Goal: Task Accomplishment & Management: Manage account settings

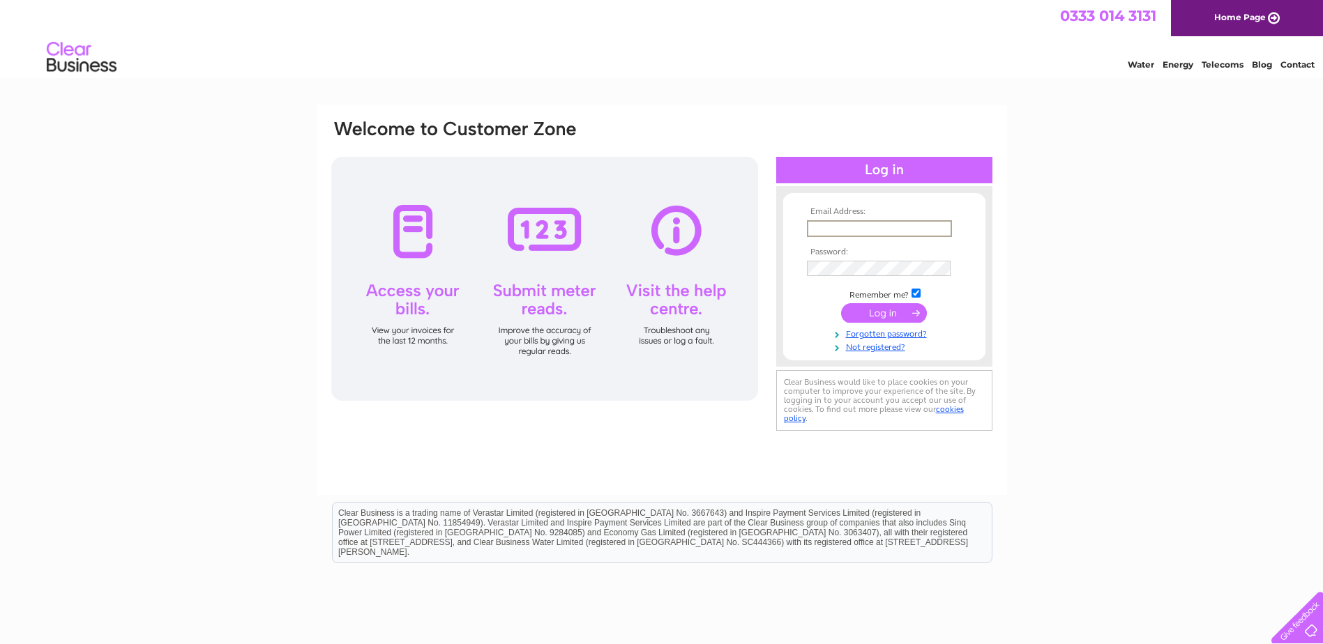
click at [824, 232] on input "text" at bounding box center [879, 228] width 145 height 17
type input "nwbv@e2-services.co.uk"
click at [874, 319] on input "submit" at bounding box center [884, 313] width 86 height 20
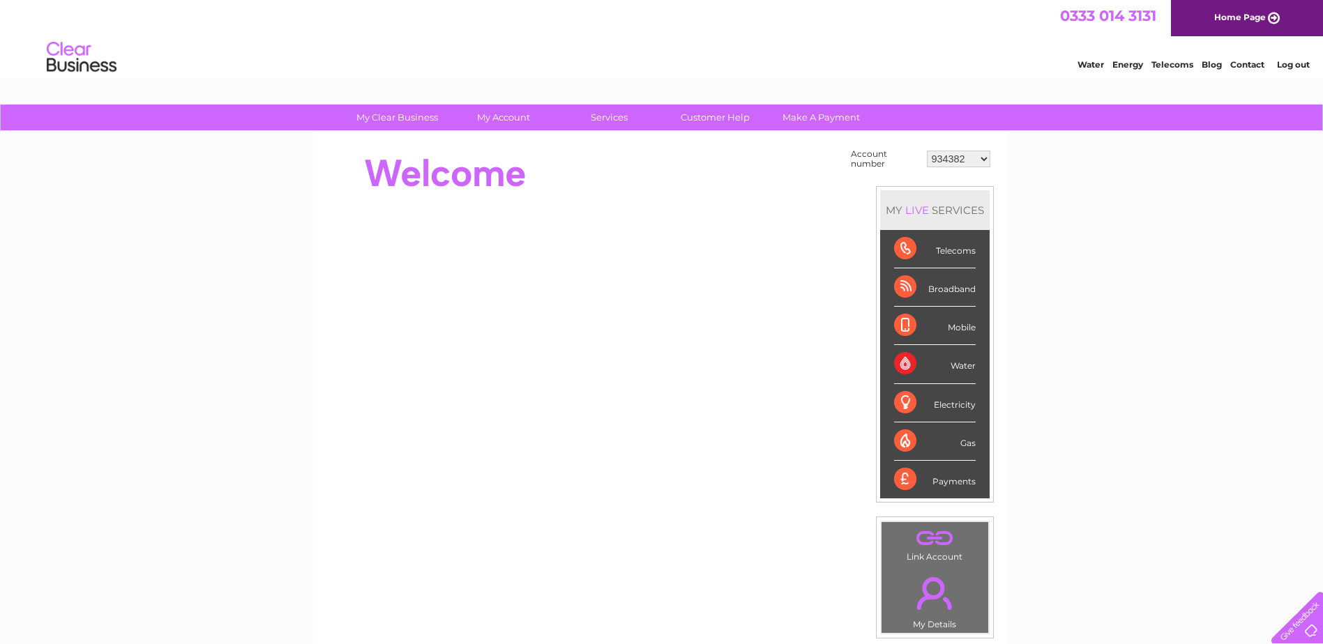
click at [949, 164] on select "934382 1156384 30320130" at bounding box center [958, 159] width 63 height 17
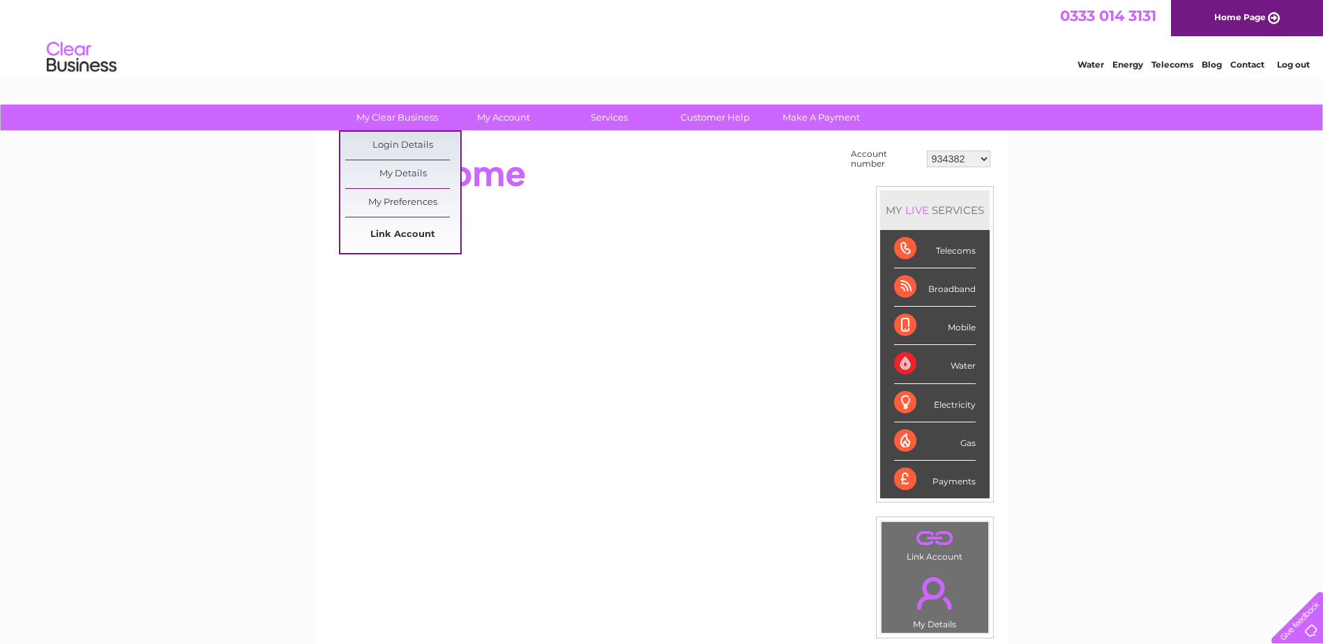
click at [402, 236] on link "Link Account" at bounding box center [402, 235] width 115 height 28
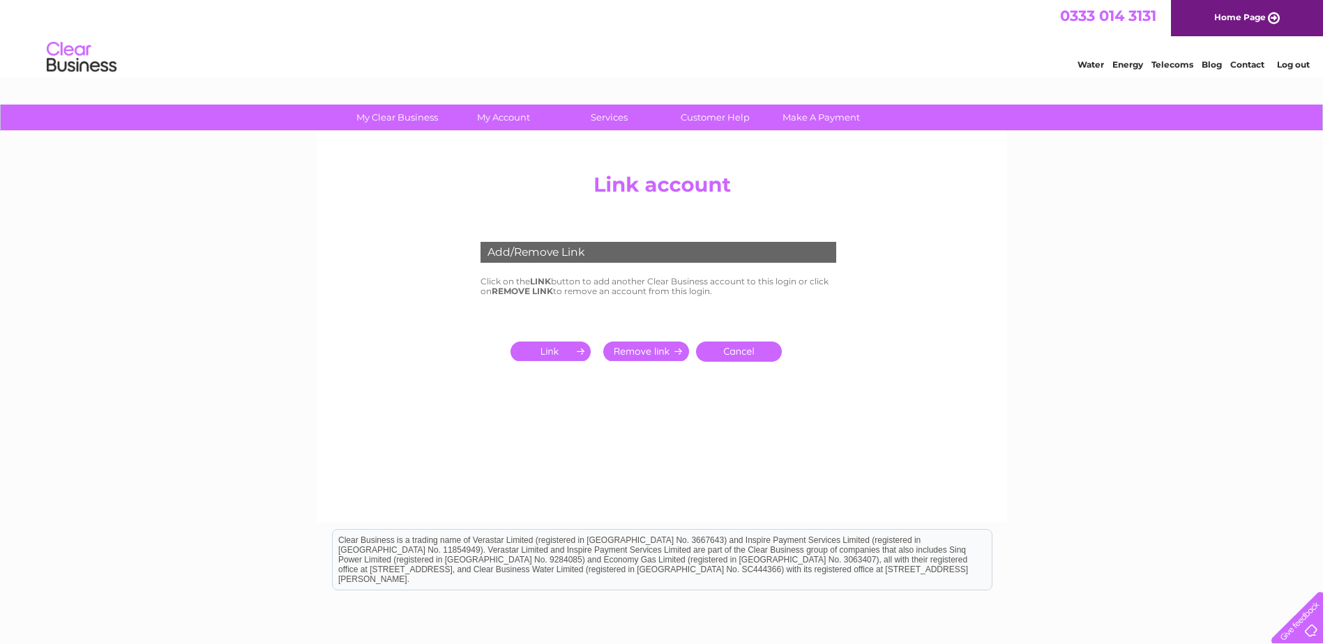
click at [550, 353] on input "submit" at bounding box center [553, 352] width 86 height 20
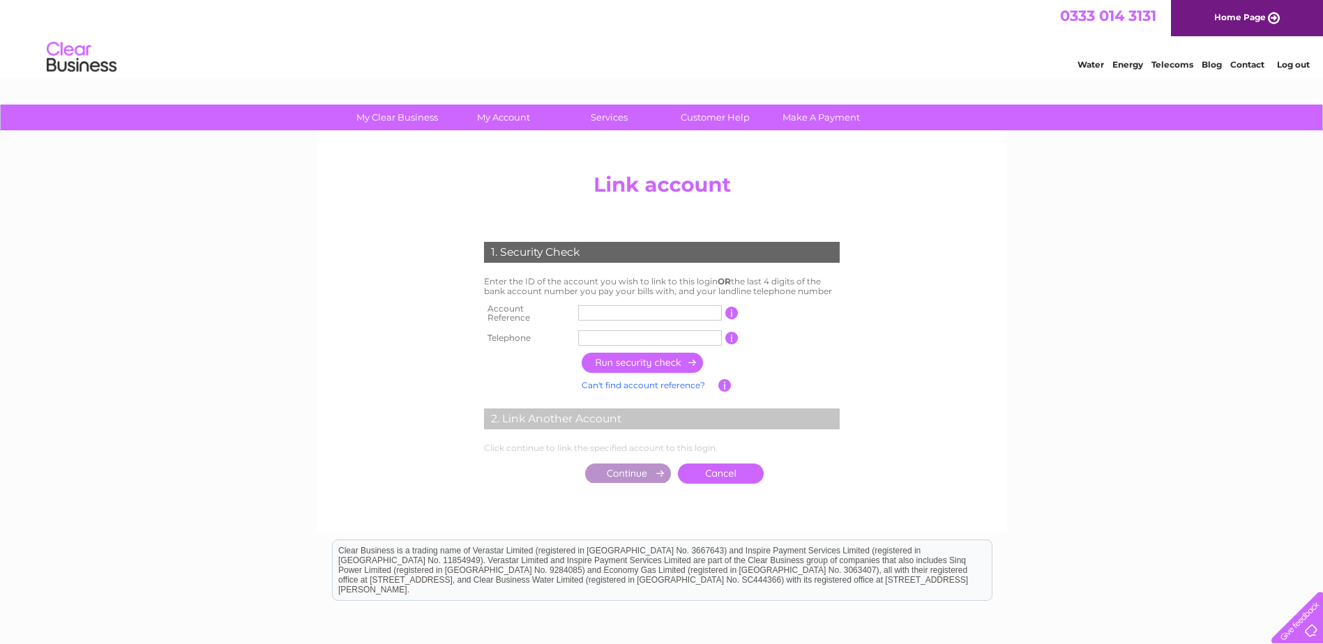
click at [614, 310] on input "text" at bounding box center [650, 312] width 144 height 15
drag, startPoint x: 598, startPoint y: 310, endPoint x: 614, endPoint y: 310, distance: 16.7
click at [614, 310] on input "30324928" at bounding box center [650, 312] width 144 height 15
type input "30324928"
click at [604, 331] on input "text" at bounding box center [650, 338] width 144 height 15
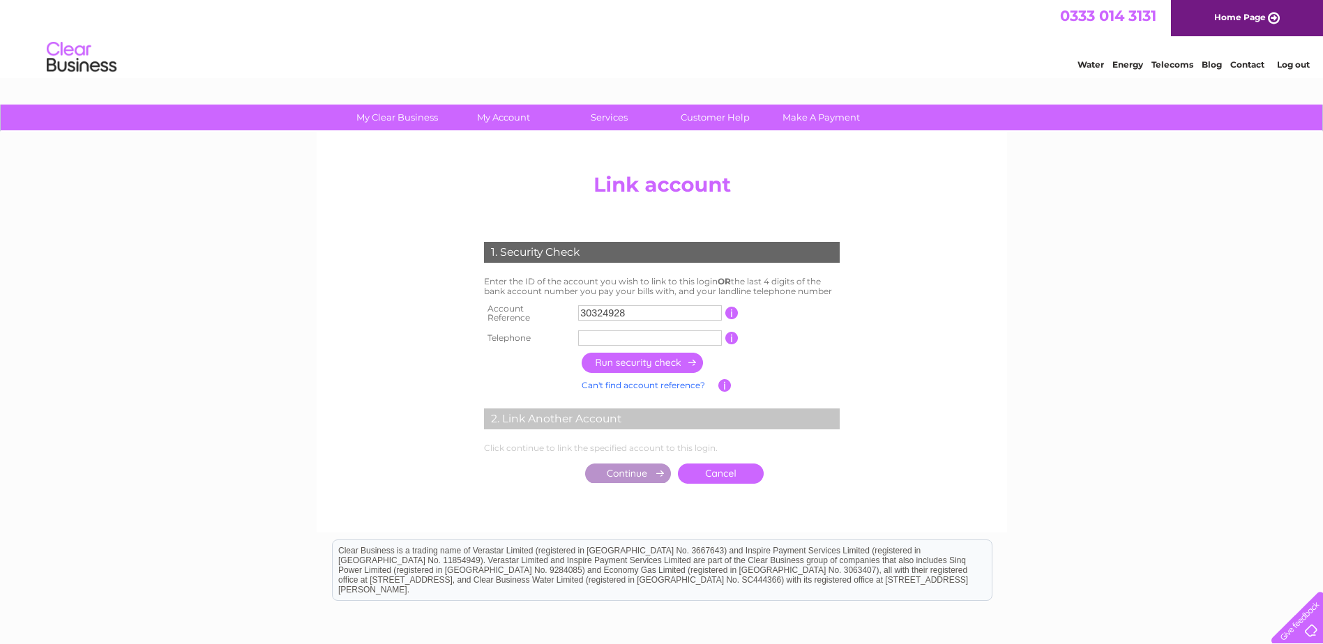
click at [617, 338] on input "text" at bounding box center [650, 338] width 144 height 15
click at [598, 358] on input "button" at bounding box center [643, 363] width 123 height 20
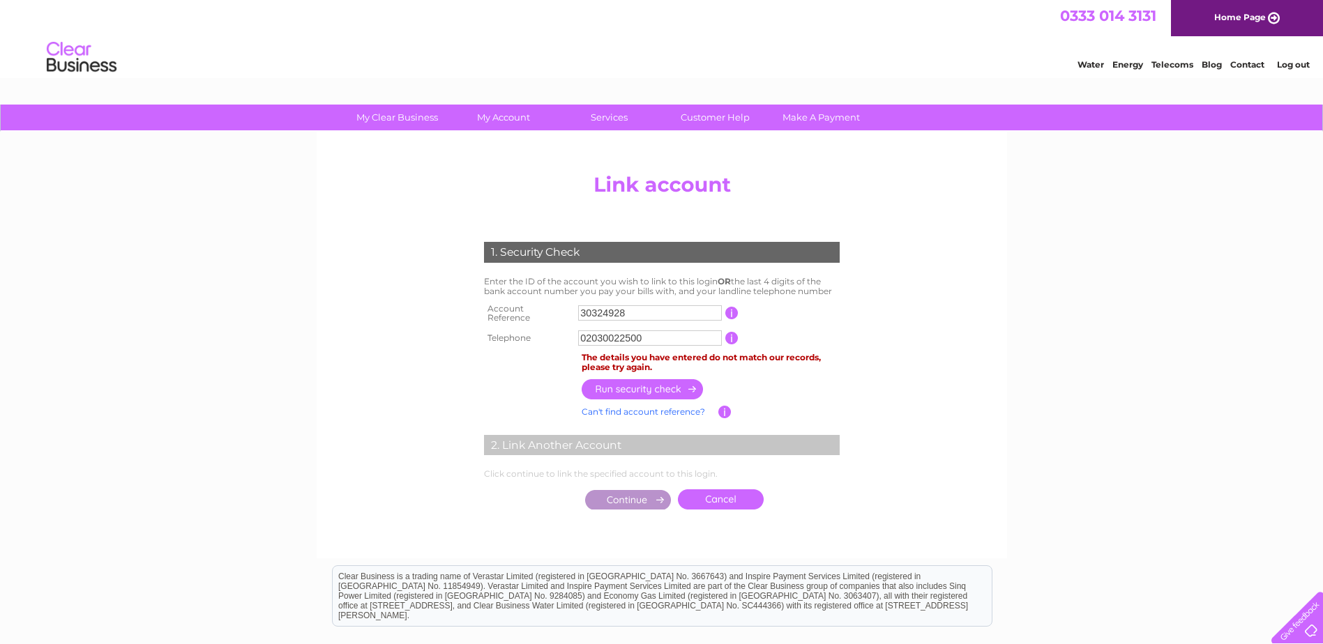
click at [611, 333] on input "02030022500" at bounding box center [650, 338] width 144 height 15
click at [617, 380] on input "button" at bounding box center [643, 389] width 123 height 20
click at [605, 338] on input "01294310000" at bounding box center [650, 338] width 144 height 15
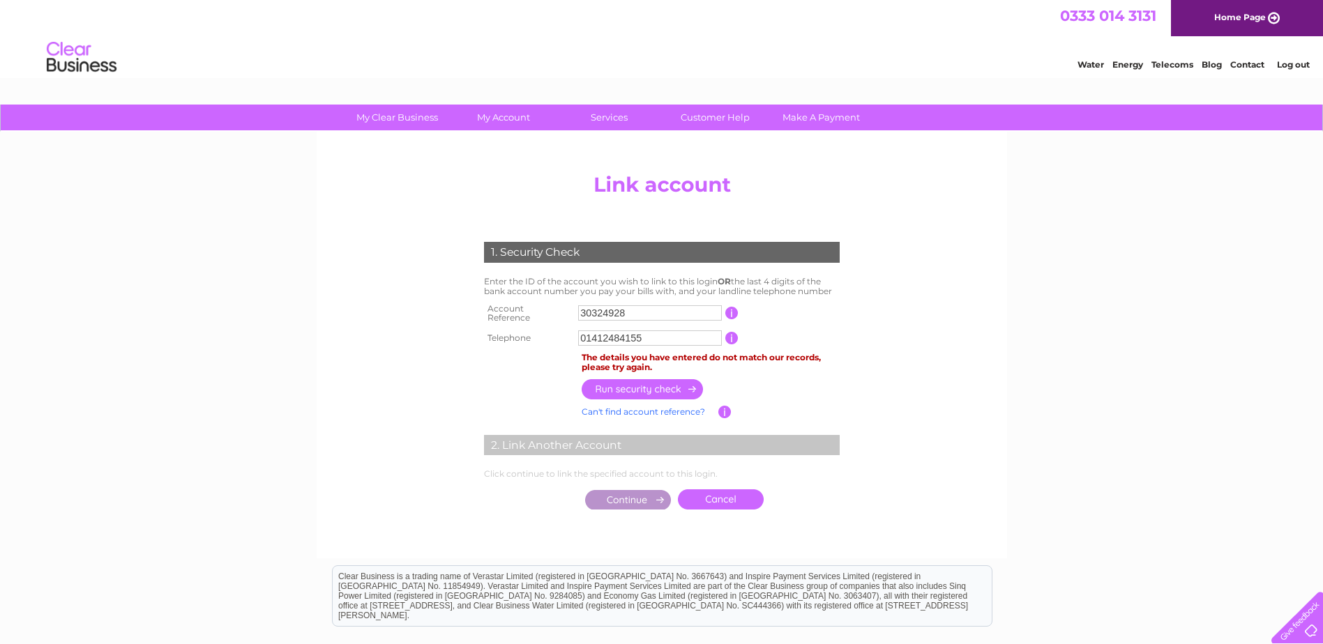
click at [612, 381] on input "button" at bounding box center [643, 389] width 123 height 20
click at [618, 349] on td "The details you have entered do not match our records, please try again." at bounding box center [710, 362] width 265 height 27
click at [617, 335] on input "01412484155" at bounding box center [650, 338] width 144 height 15
click at [655, 383] on input "button" at bounding box center [643, 389] width 123 height 20
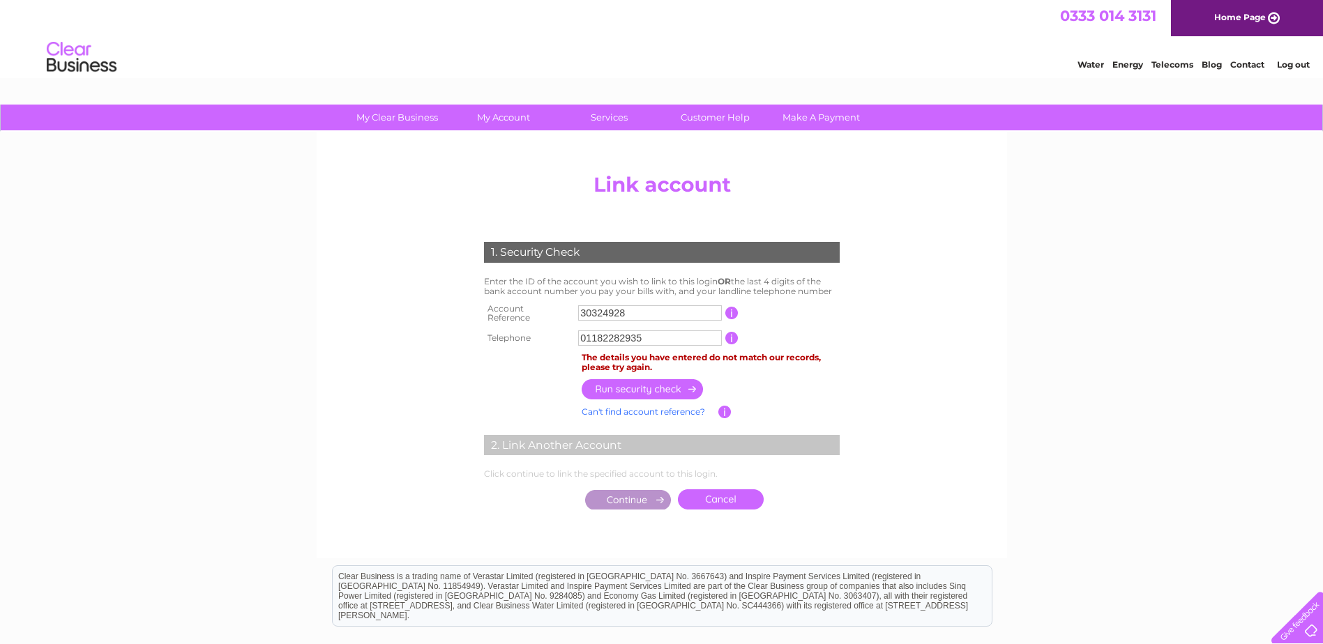
click at [600, 336] on input "01182282935" at bounding box center [650, 338] width 144 height 15
click at [617, 379] on input "button" at bounding box center [643, 389] width 123 height 20
click at [605, 331] on input "01111111111" at bounding box center [650, 338] width 144 height 15
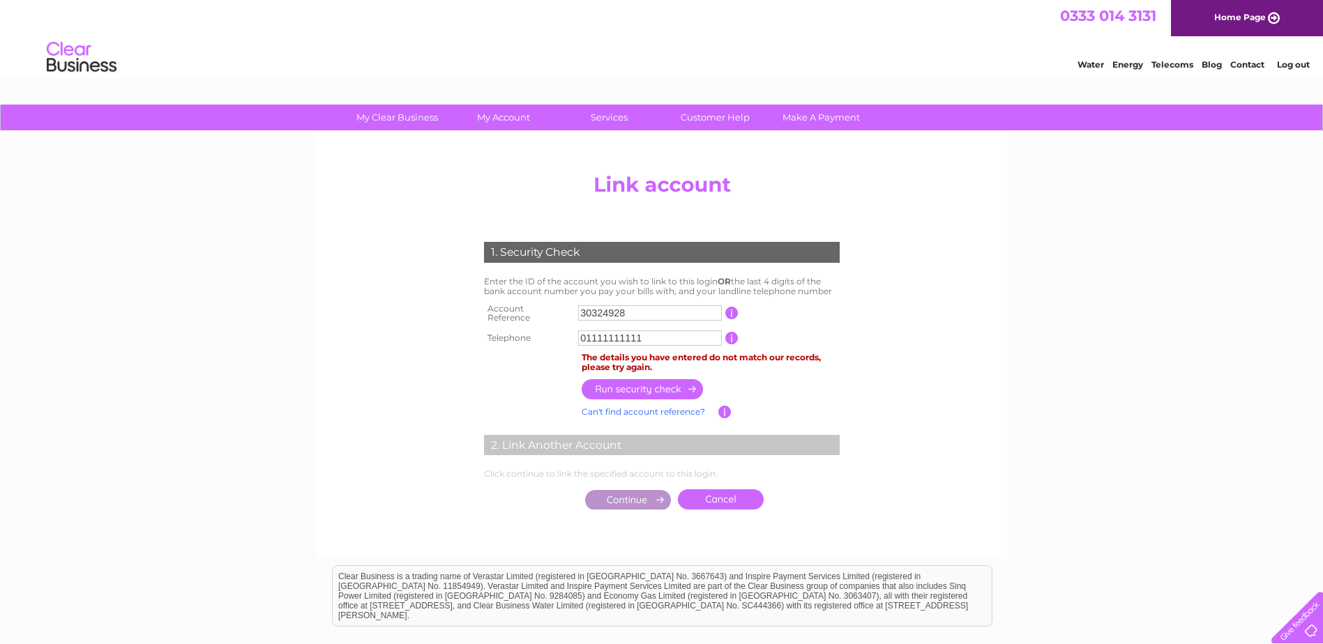
click at [605, 331] on input "01111111111" at bounding box center [650, 338] width 144 height 15
click at [632, 380] on input "button" at bounding box center [643, 389] width 123 height 20
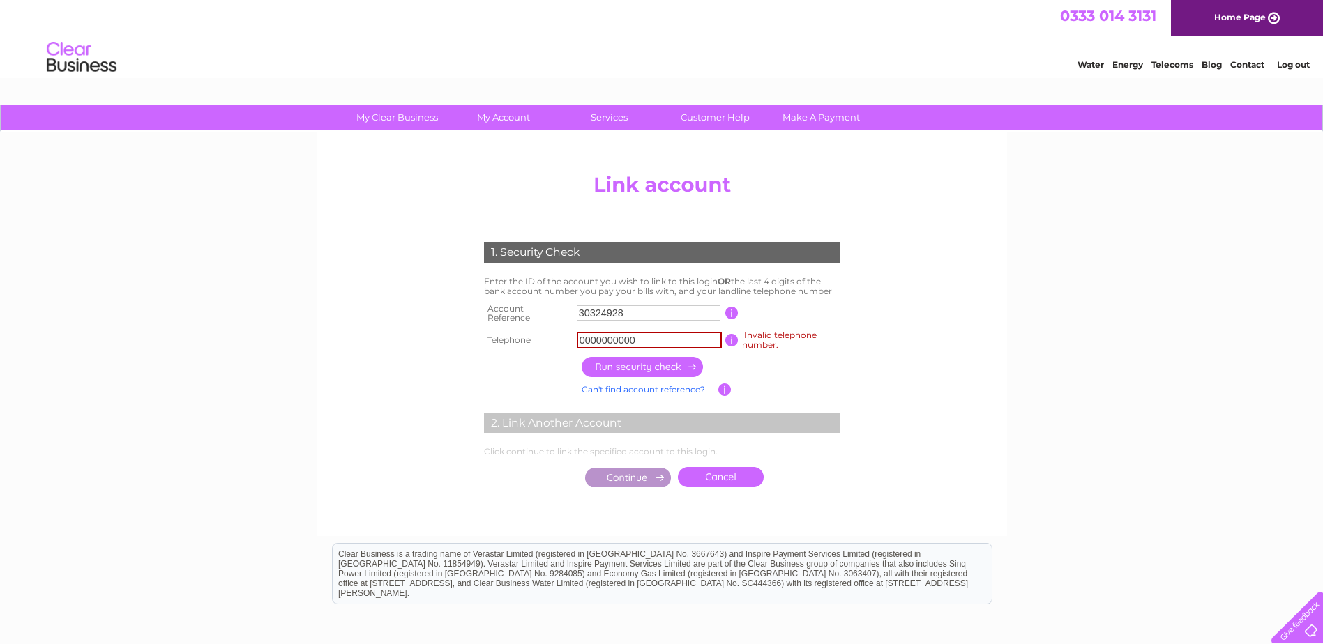
click at [617, 335] on input "0000000000" at bounding box center [649, 340] width 145 height 17
click at [625, 361] on input "button" at bounding box center [643, 367] width 123 height 20
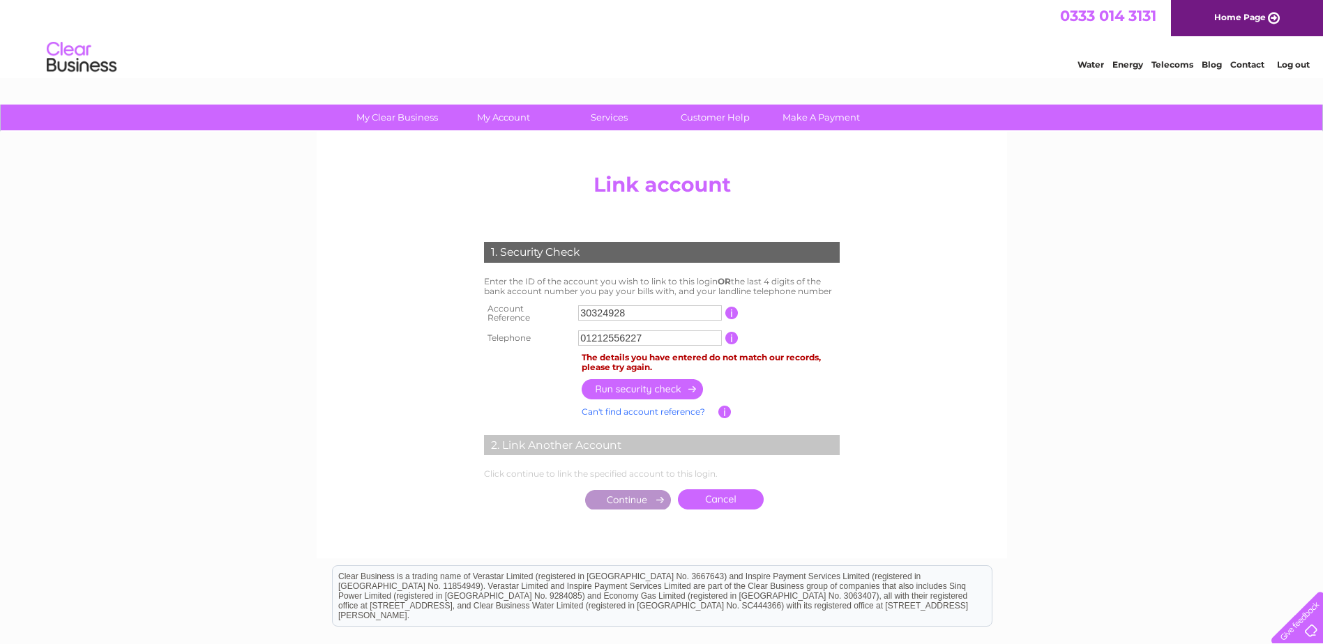
click at [607, 331] on input "01212556227" at bounding box center [650, 338] width 144 height 15
click at [621, 379] on input "button" at bounding box center [643, 389] width 123 height 20
click at [611, 336] on input "01182282935" at bounding box center [650, 338] width 144 height 15
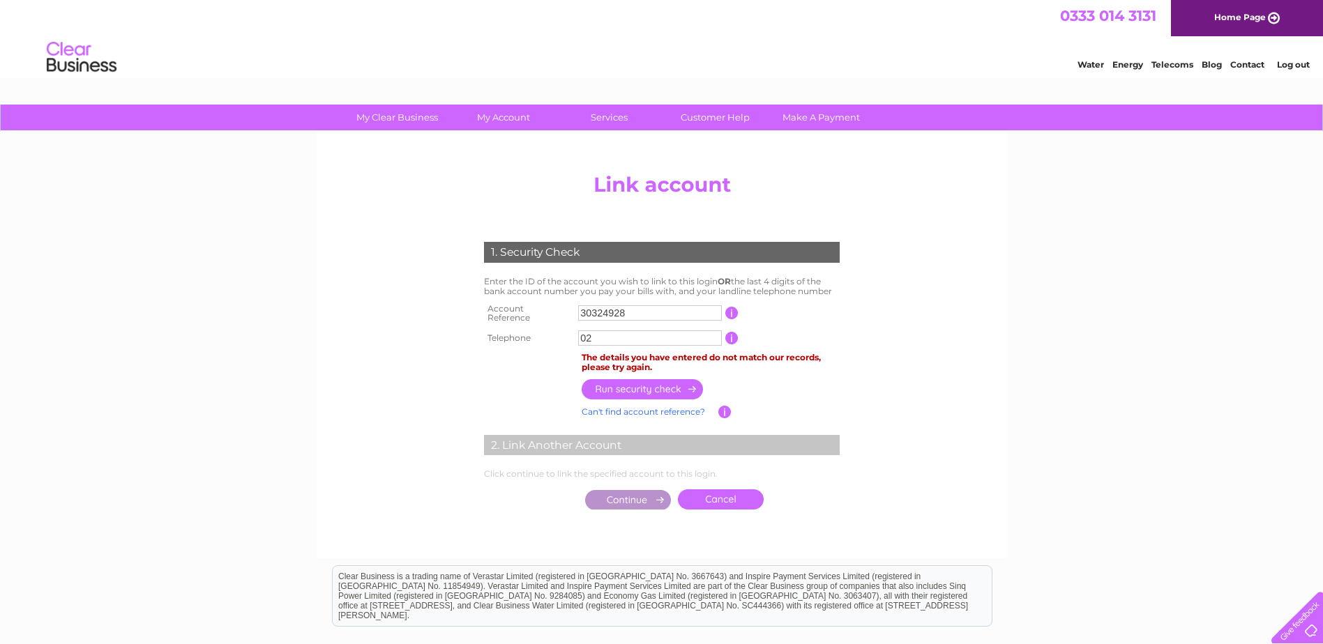
click at [595, 333] on input "02" at bounding box center [650, 338] width 144 height 15
type input "0"
click at [593, 333] on input "01" at bounding box center [650, 338] width 144 height 15
click at [600, 382] on input "button" at bounding box center [643, 389] width 123 height 20
click at [614, 331] on input "01183216127" at bounding box center [650, 338] width 144 height 15
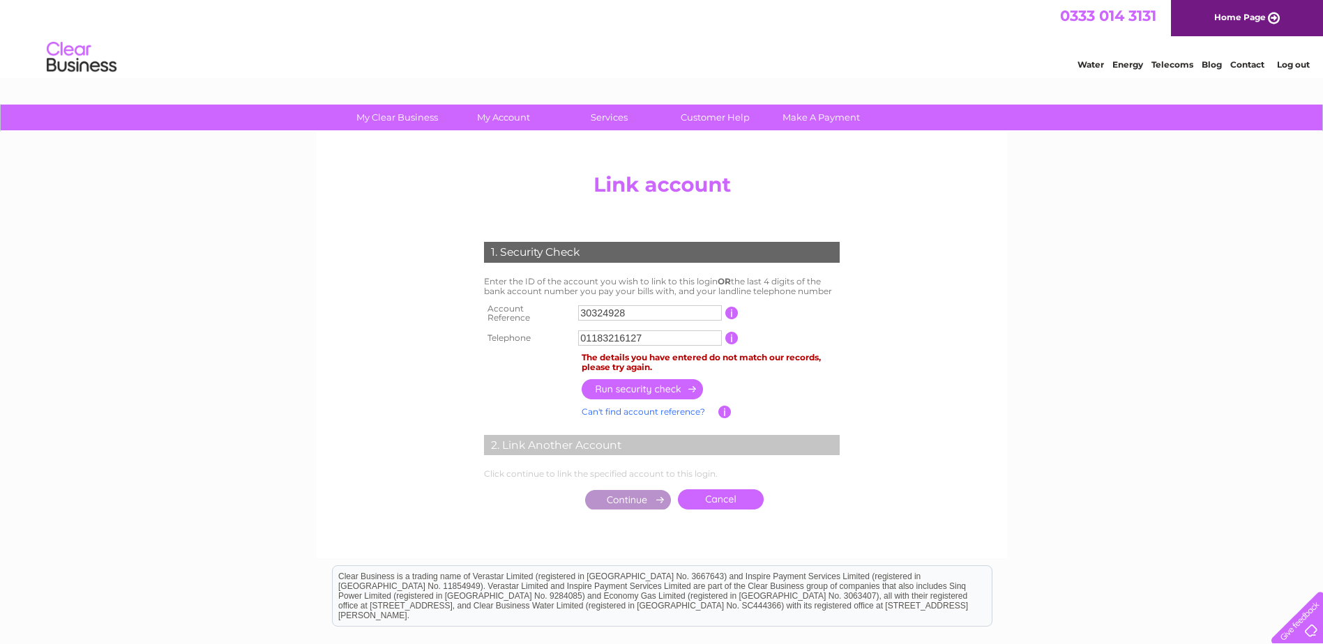
click at [614, 331] on input "01183216127" at bounding box center [650, 338] width 144 height 15
click at [601, 333] on input "01183216127" at bounding box center [650, 338] width 144 height 15
click at [644, 382] on input "button" at bounding box center [643, 389] width 123 height 20
click at [623, 333] on input "01183216156" at bounding box center [650, 338] width 144 height 15
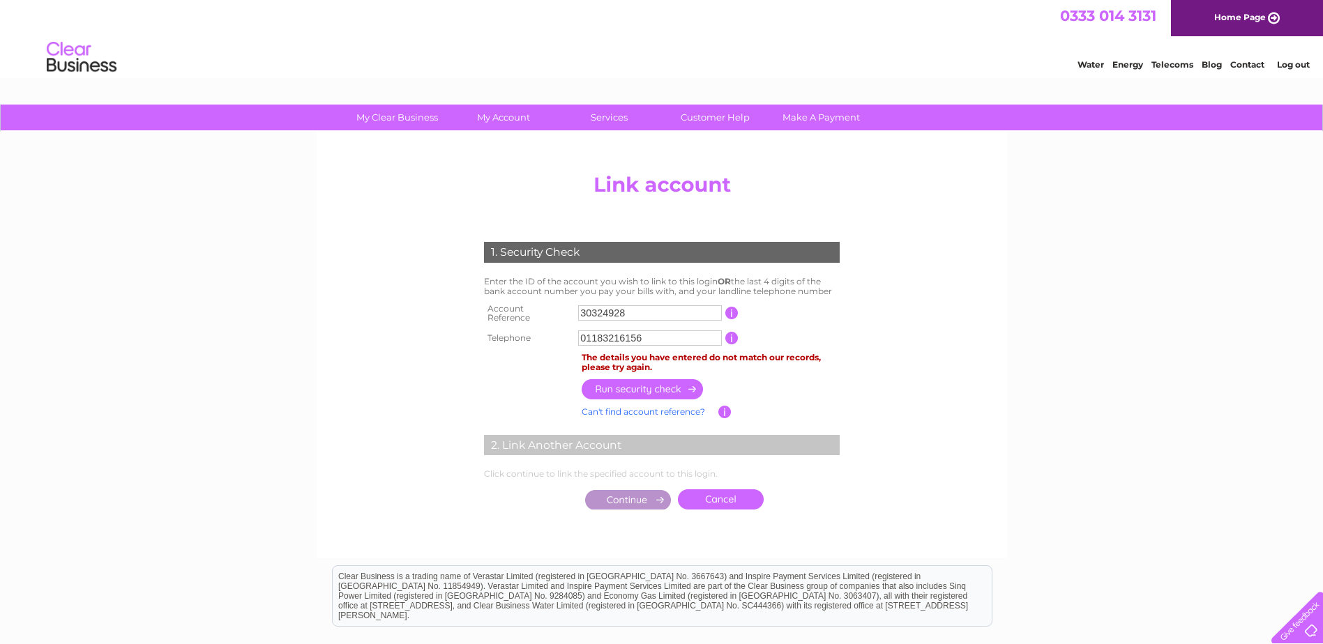
click at [623, 333] on input "01183216156" at bounding box center [650, 338] width 144 height 15
click at [612, 331] on input "01183216156" at bounding box center [650, 338] width 144 height 15
click at [642, 379] on input "button" at bounding box center [643, 389] width 123 height 20
click at [642, 383] on input "button" at bounding box center [643, 389] width 123 height 20
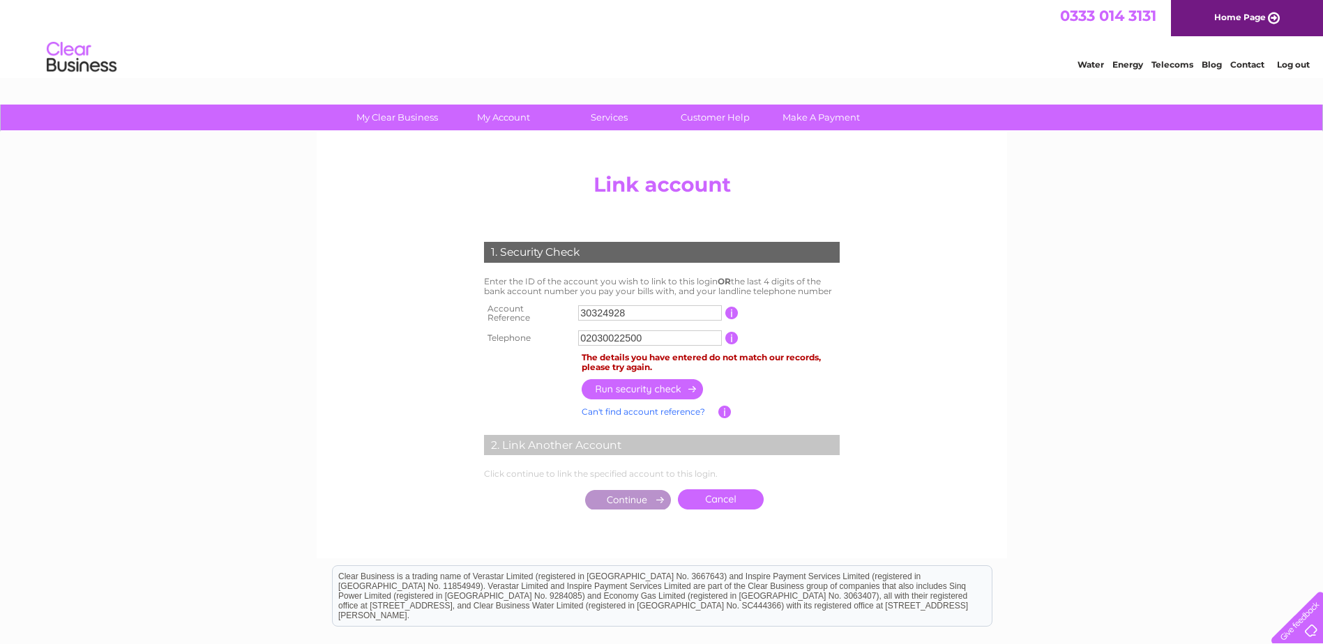
click at [598, 331] on input "02030022500" at bounding box center [650, 338] width 144 height 15
type input "0"
click at [537, 376] on th at bounding box center [530, 389] width 98 height 27
click at [603, 315] on input "30324928" at bounding box center [650, 312] width 144 height 15
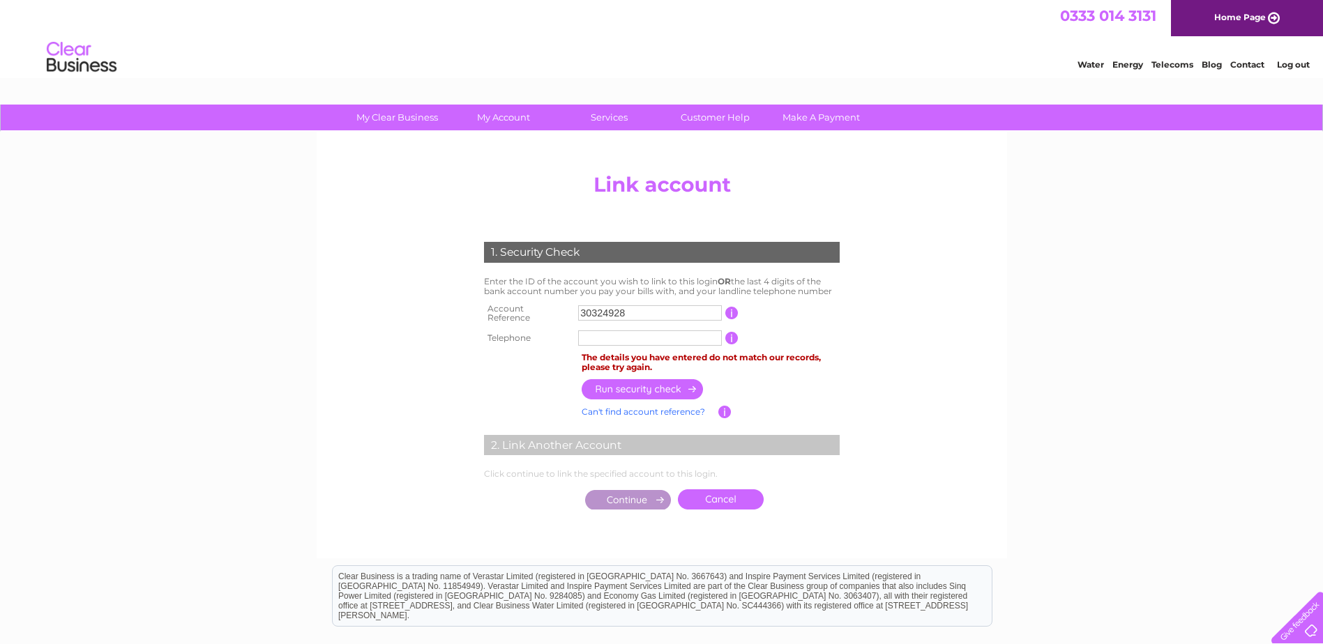
click at [603, 315] on input "30324928" at bounding box center [650, 312] width 144 height 15
click at [1289, 62] on link "Log out" at bounding box center [1293, 64] width 33 height 10
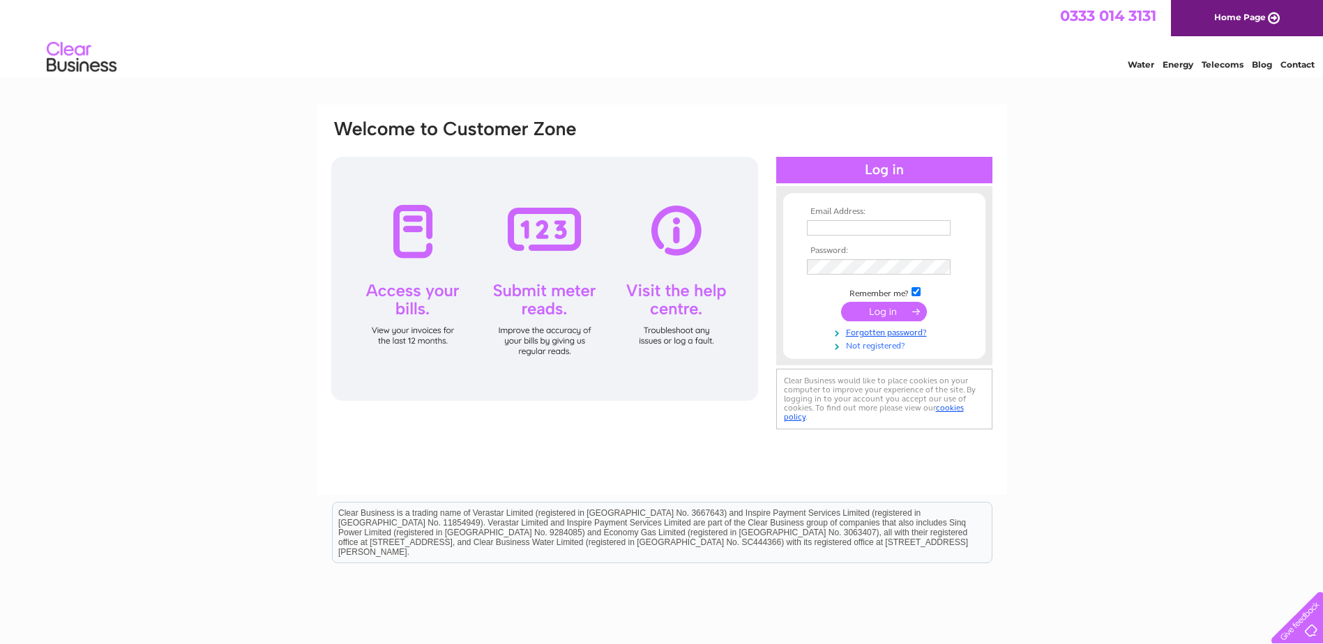
click at [874, 345] on link "Not registered?" at bounding box center [886, 344] width 158 height 13
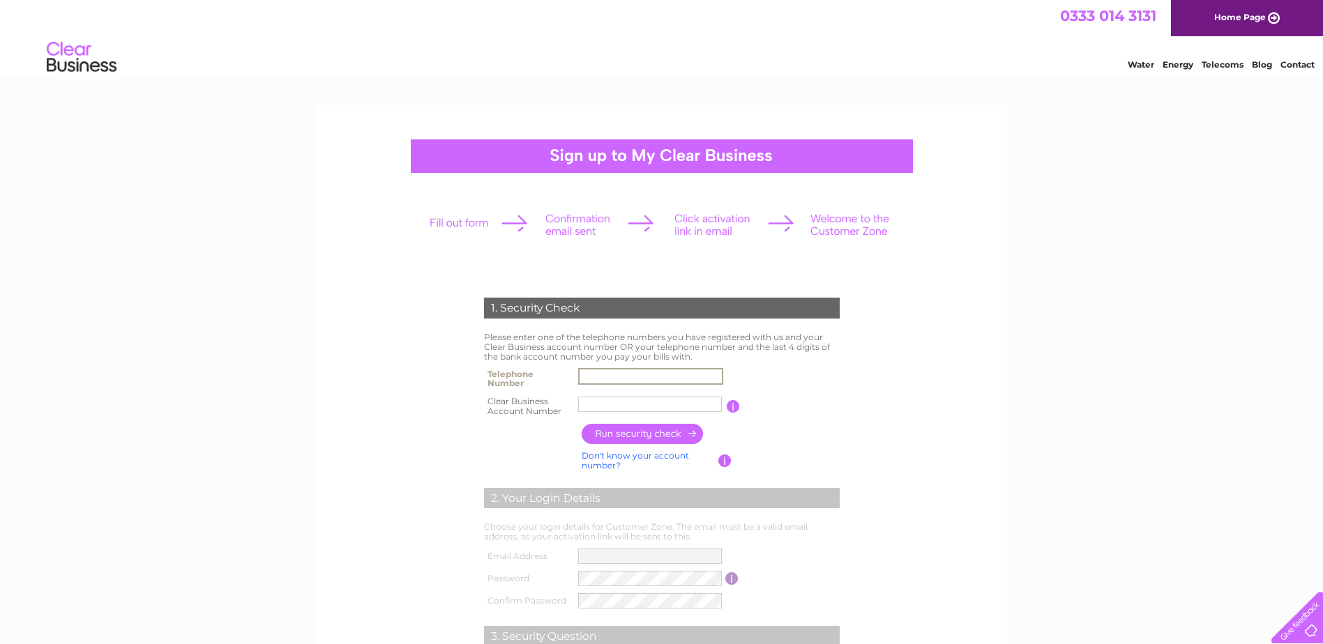
click at [616, 377] on input "text" at bounding box center [650, 376] width 145 height 17
click at [294, 386] on div "1. Security Check Please enter one of the telephone numbers you have registered…" at bounding box center [661, 575] width 1323 height 940
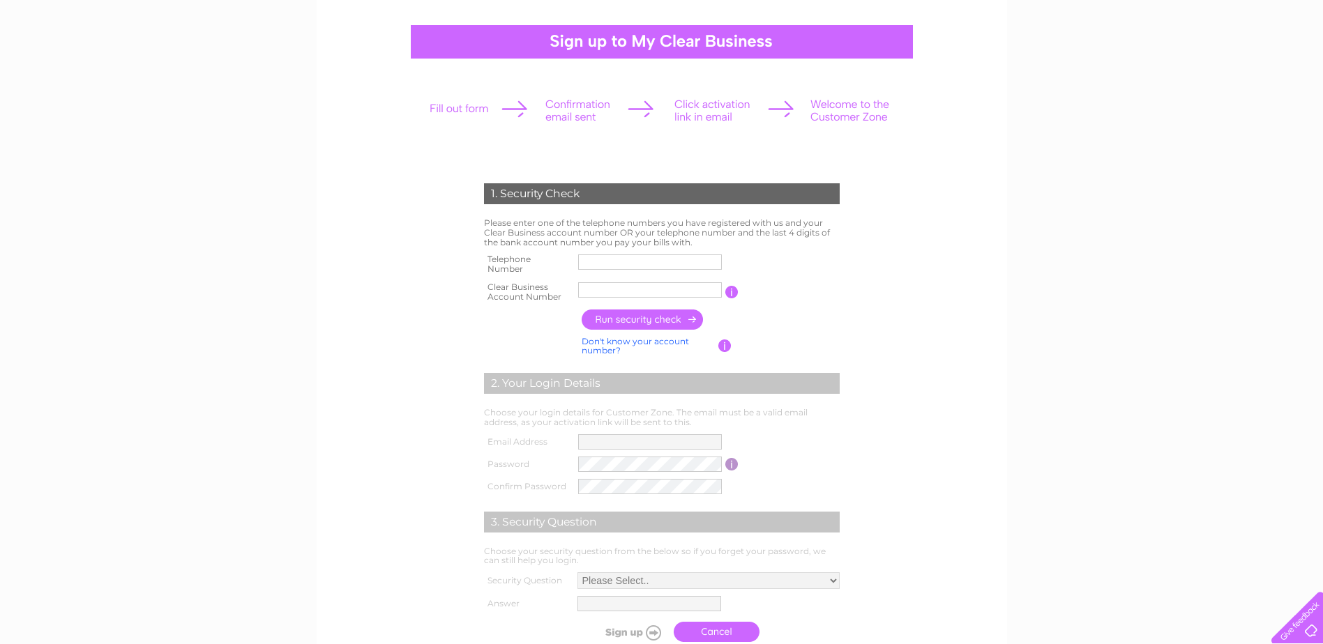
scroll to position [139, 0]
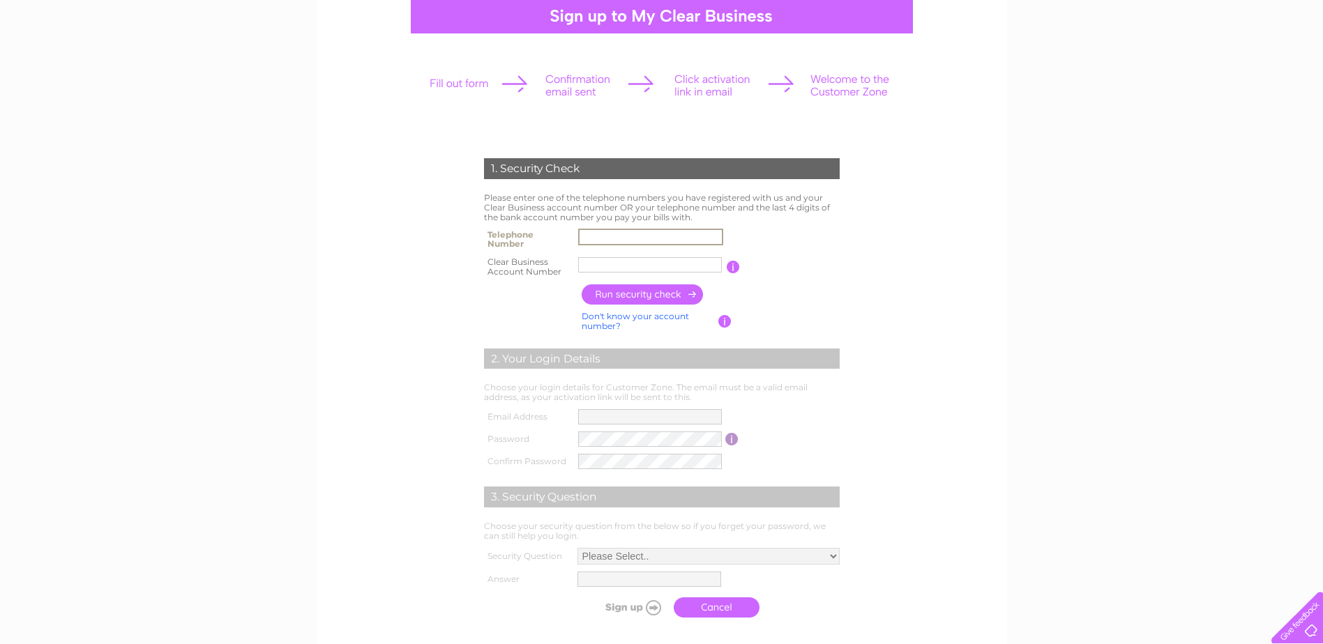
click at [606, 236] on input "text" at bounding box center [650, 237] width 145 height 17
click at [455, 250] on div "1. Security Check Please enter one of the telephone numbers you have registered…" at bounding box center [661, 384] width 421 height 481
